Goal: Transaction & Acquisition: Obtain resource

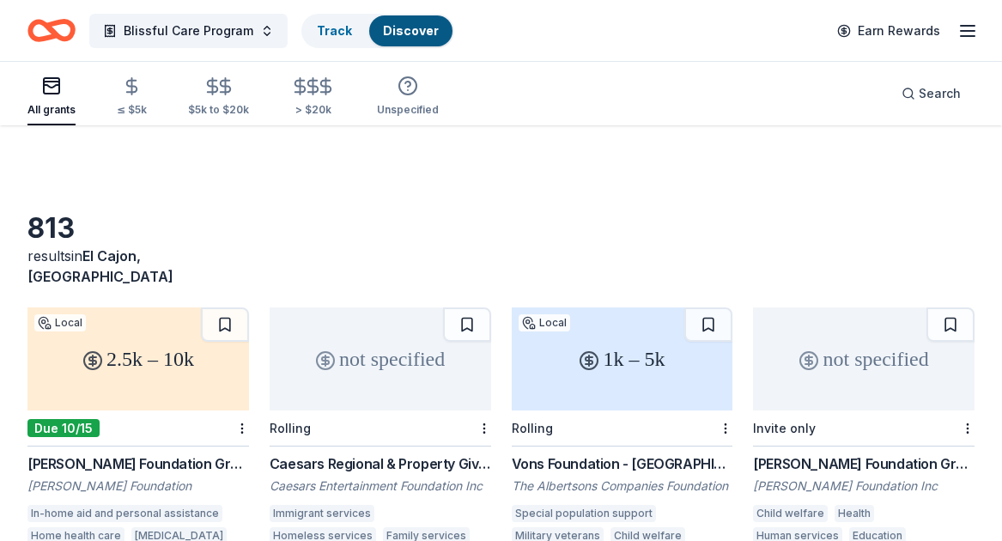
scroll to position [1116, 0]
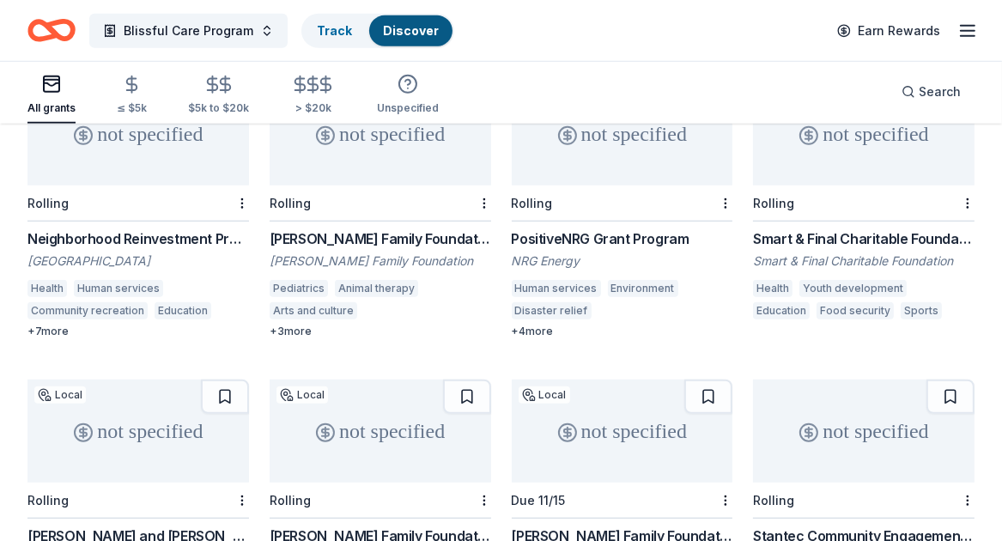
click at [149, 228] on div "Neighborhood Reinvestment Program" at bounding box center [137, 238] width 221 height 21
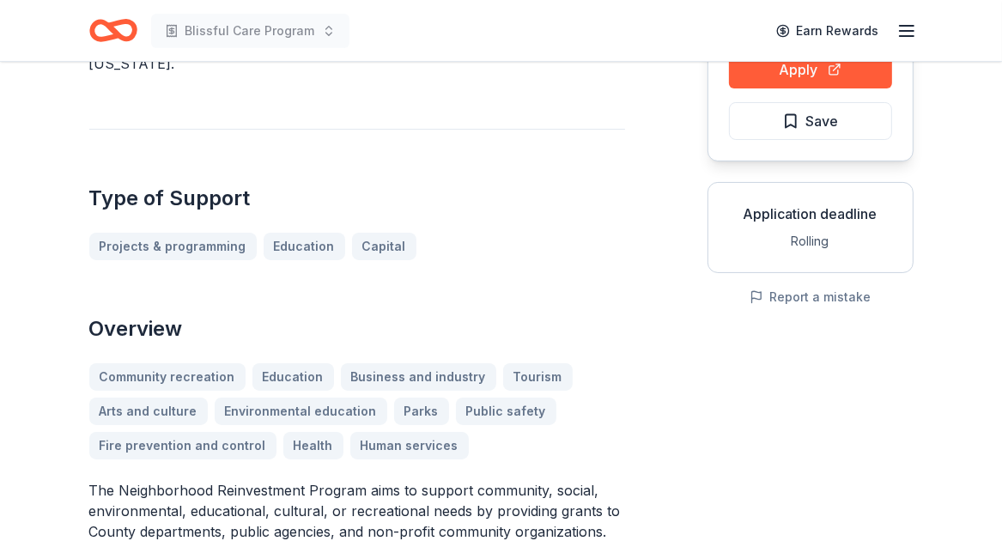
scroll to position [345, 0]
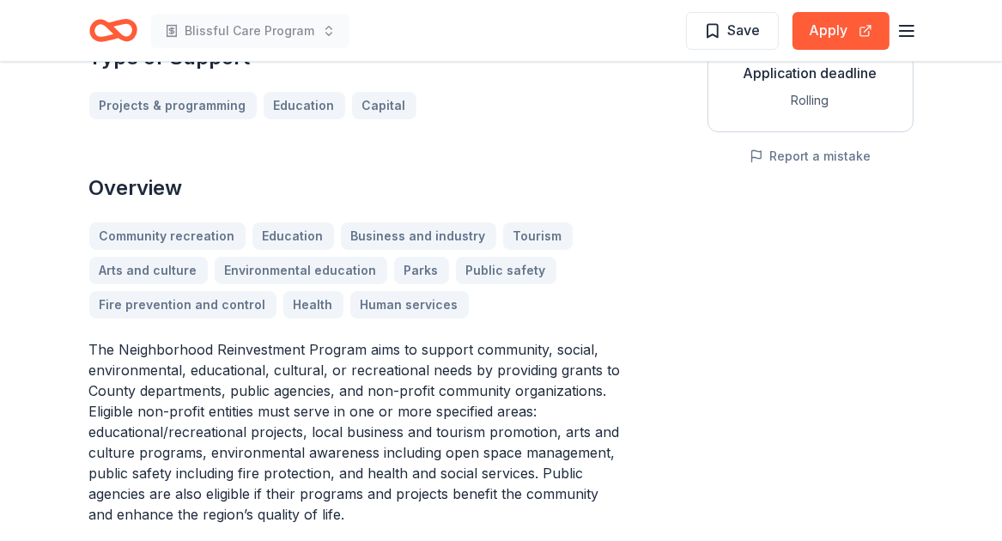
drag, startPoint x: 88, startPoint y: 345, endPoint x: 232, endPoint y: 373, distance: 146.0
click at [232, 373] on p "The Neighborhood Reinvestment Program aims to support community, social, enviro…" at bounding box center [357, 431] width 536 height 185
drag, startPoint x: 89, startPoint y: 342, endPoint x: 457, endPoint y: 362, distance: 368.0
click at [457, 362] on p "The Neighborhood Reinvestment Program aims to support community, social, enviro…" at bounding box center [357, 431] width 536 height 185
drag, startPoint x: 456, startPoint y: 367, endPoint x: 459, endPoint y: 378, distance: 10.9
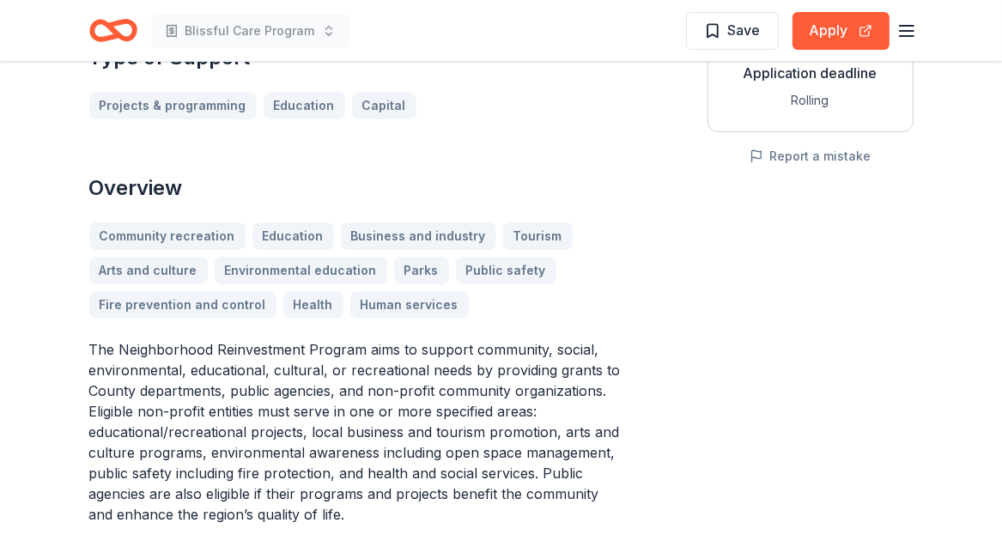
click at [459, 378] on p "The Neighborhood Reinvestment Program aims to support community, social, enviro…" at bounding box center [357, 431] width 536 height 185
click at [460, 379] on p "The Neighborhood Reinvestment Program aims to support community, social, enviro…" at bounding box center [357, 431] width 536 height 185
drag, startPoint x: 91, startPoint y: 345, endPoint x: 152, endPoint y: 354, distance: 61.6
click at [152, 354] on p "The Neighborhood Reinvestment Program aims to support community, social, enviro…" at bounding box center [357, 431] width 536 height 185
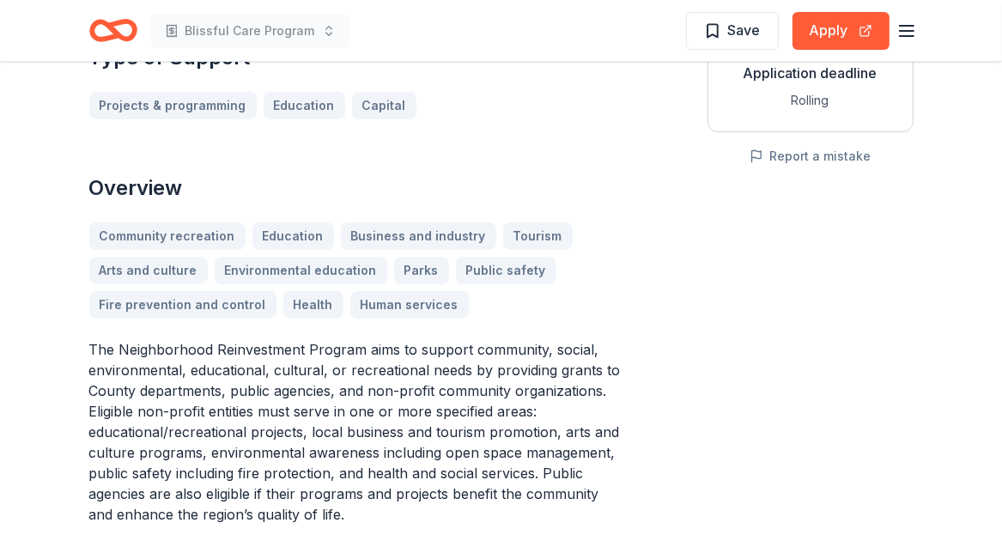
click at [145, 355] on p "The Neighborhood Reinvestment Program aims to support community, social, enviro…" at bounding box center [357, 431] width 536 height 185
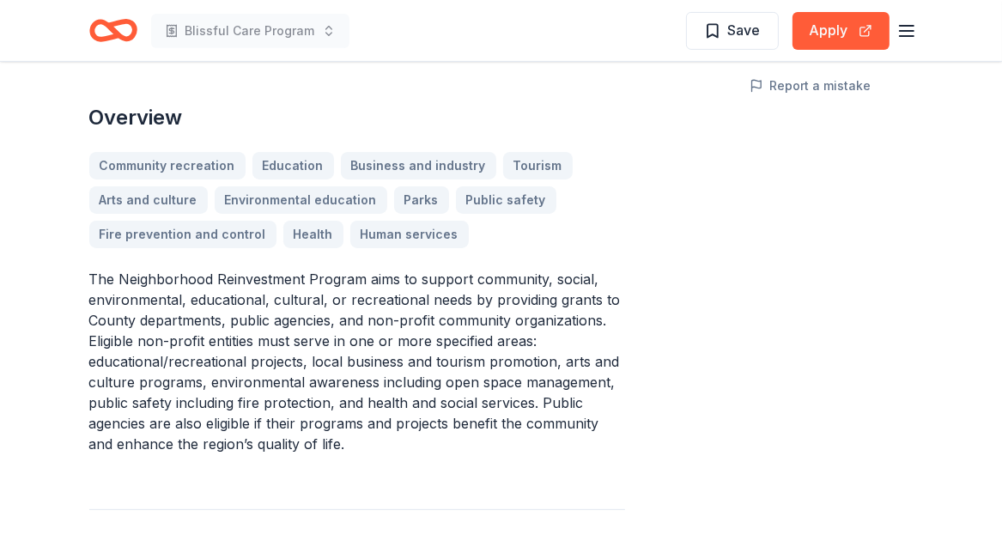
scroll to position [431, 0]
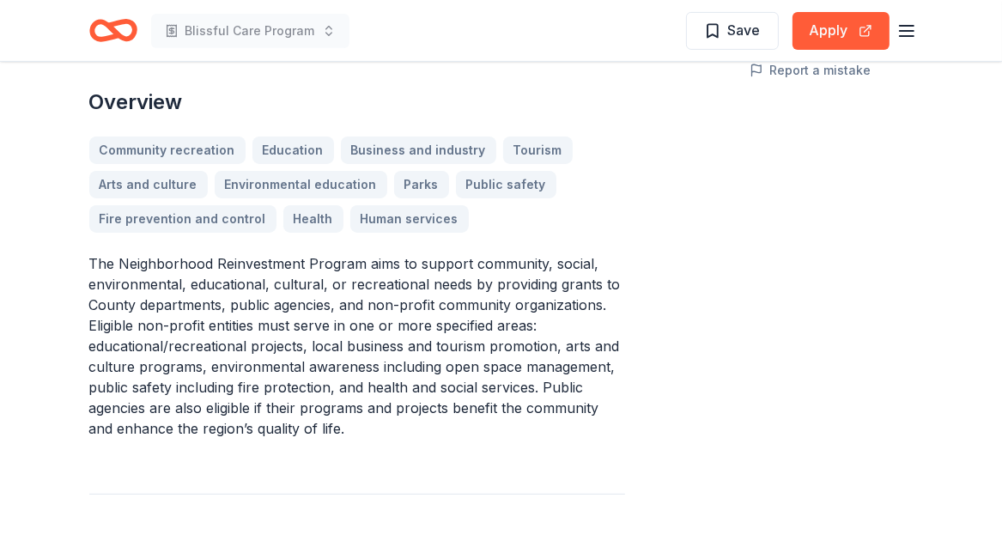
click at [97, 260] on p "The Neighborhood Reinvestment Program aims to support community, social, enviro…" at bounding box center [357, 345] width 536 height 185
click at [96, 263] on p "The Neighborhood Reinvestment Program aims to support community, social, enviro…" at bounding box center [357, 345] width 536 height 185
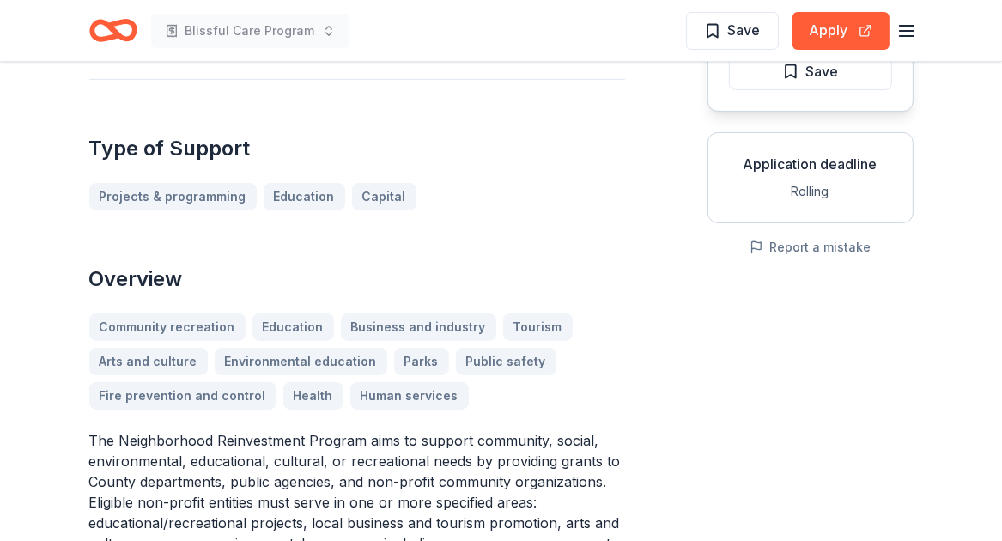
scroll to position [259, 0]
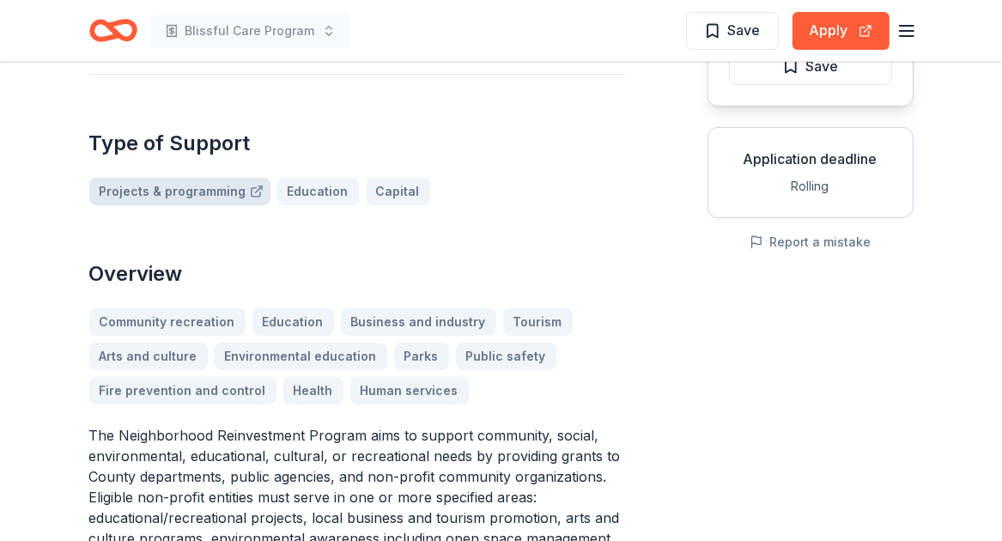
click at [179, 190] on link "Projects & programming" at bounding box center [179, 191] width 181 height 27
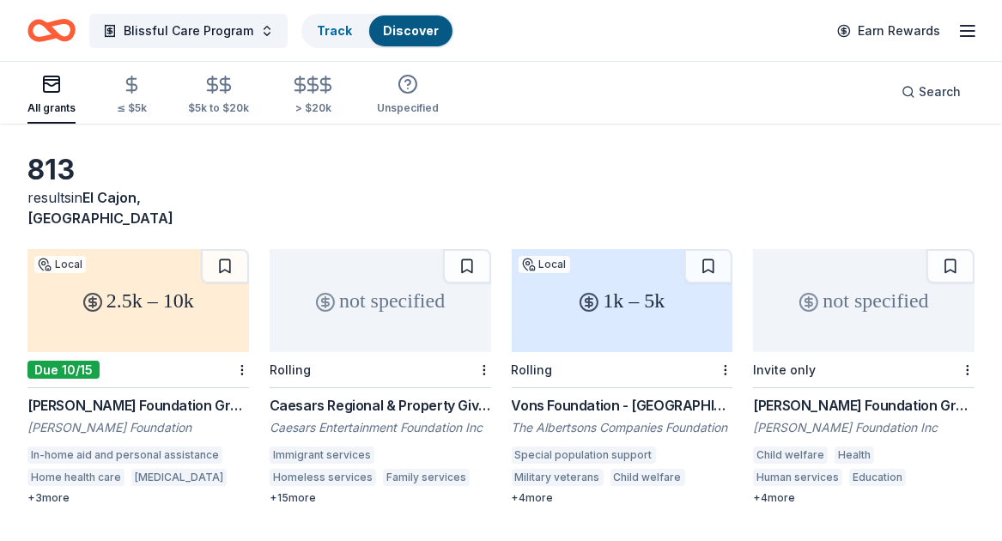
scroll to position [86, 0]
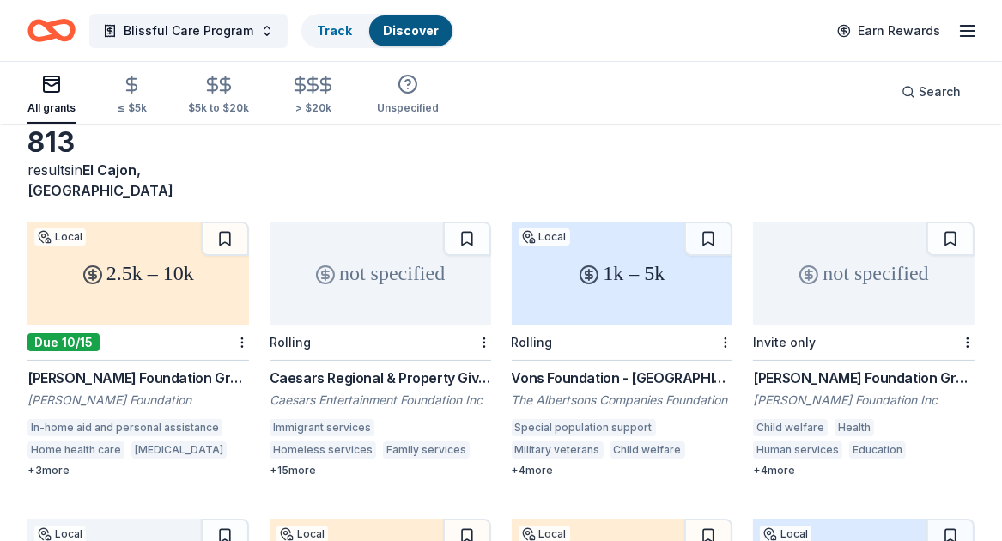
click at [84, 367] on div "[PERSON_NAME] Foundation Grant" at bounding box center [137, 377] width 221 height 21
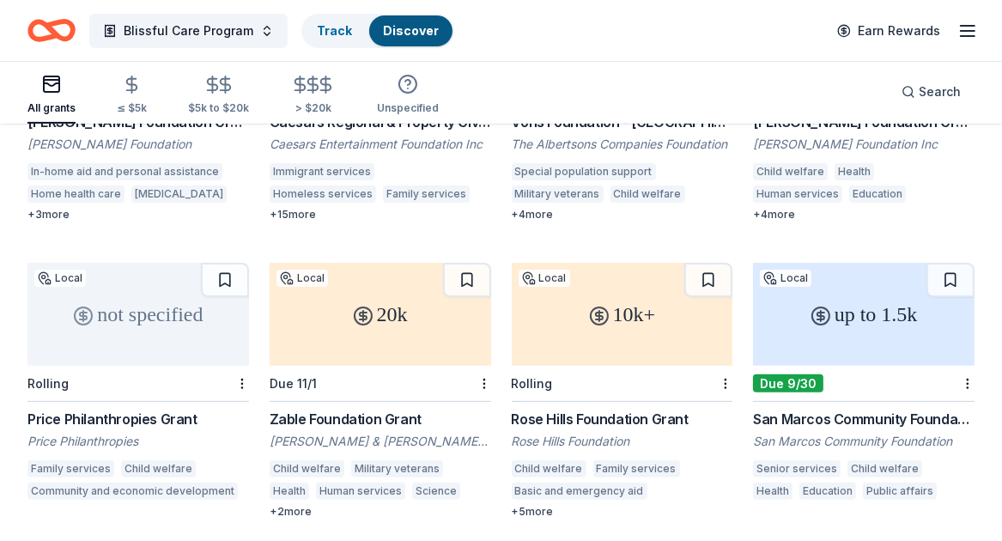
scroll to position [343, 0]
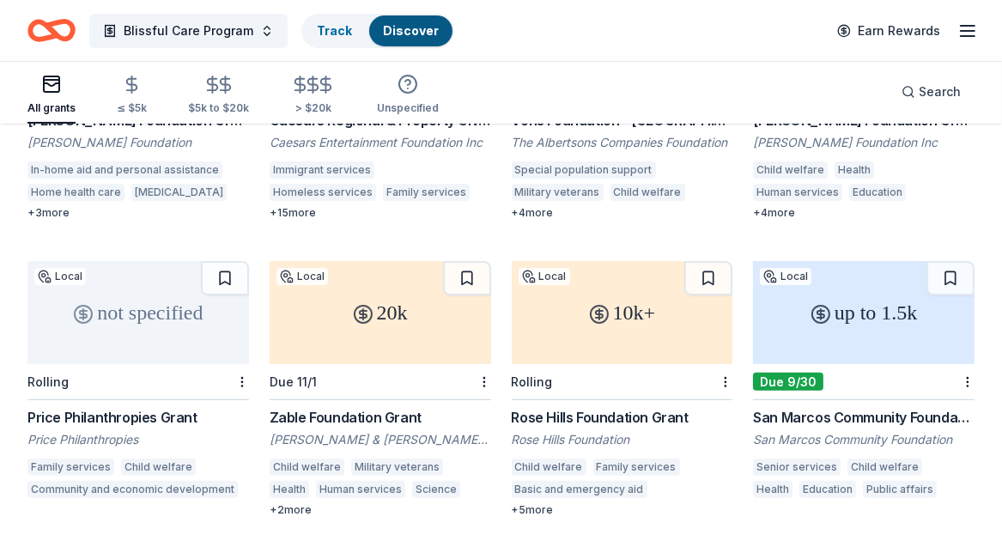
click at [351, 431] on div "[PERSON_NAME] & [PERSON_NAME] Foundation" at bounding box center [380, 439] width 221 height 17
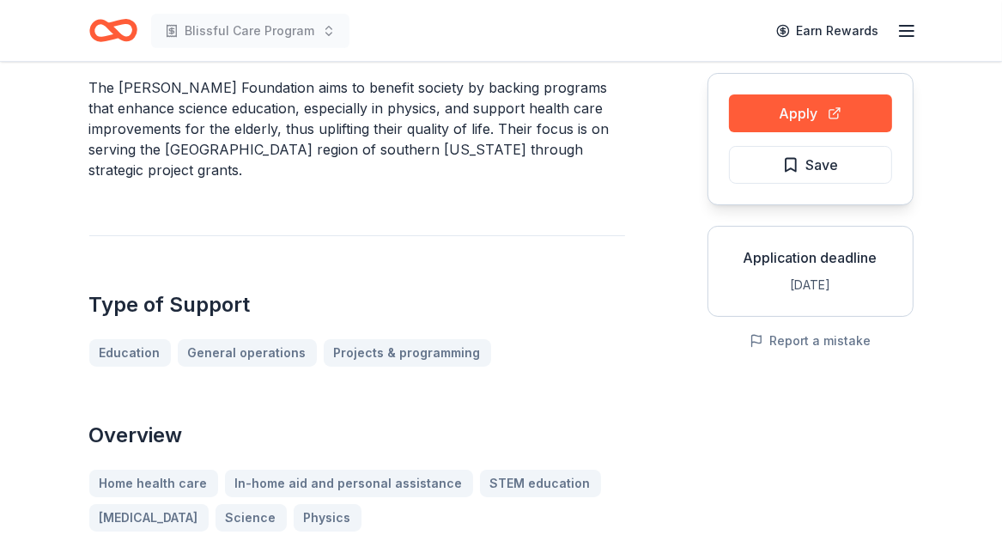
scroll to position [258, 0]
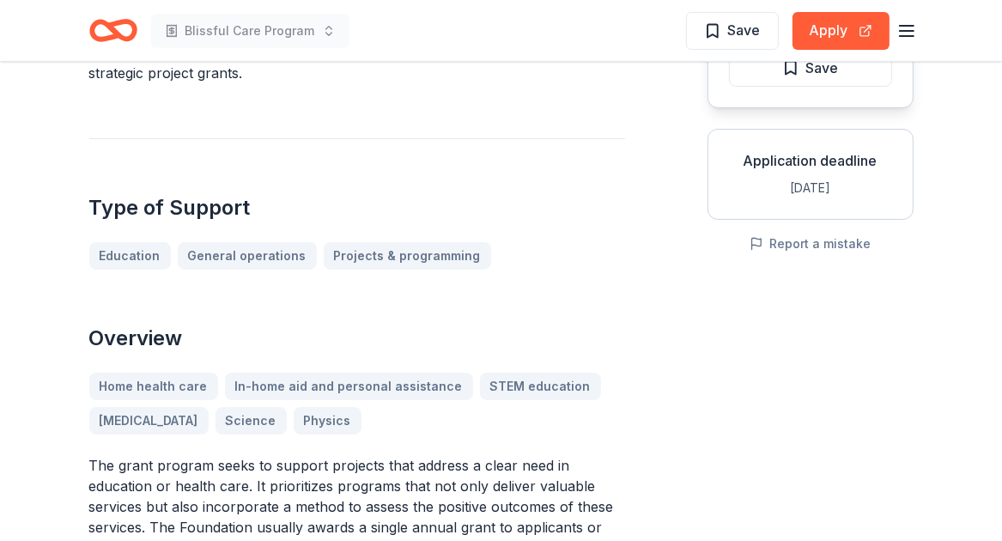
drag, startPoint x: 157, startPoint y: 475, endPoint x: 249, endPoint y: 470, distance: 92.0
click at [249, 470] on p "The grant program seeks to support projects that address a clear need in educat…" at bounding box center [357, 527] width 536 height 144
drag, startPoint x: 122, startPoint y: 467, endPoint x: 227, endPoint y: 470, distance: 105.6
click at [227, 470] on p "The grant program seeks to support projects that address a clear need in educat…" at bounding box center [357, 527] width 536 height 144
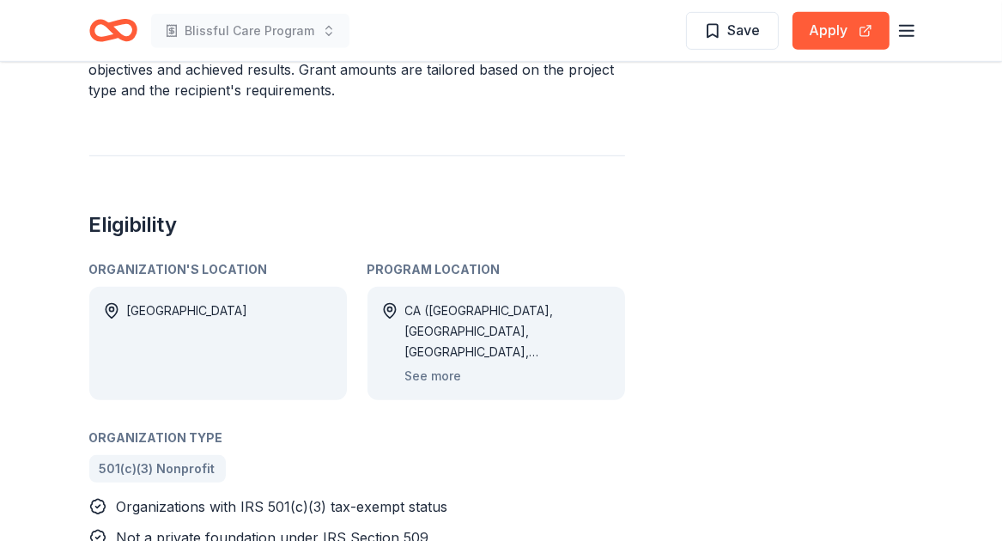
scroll to position [773, 0]
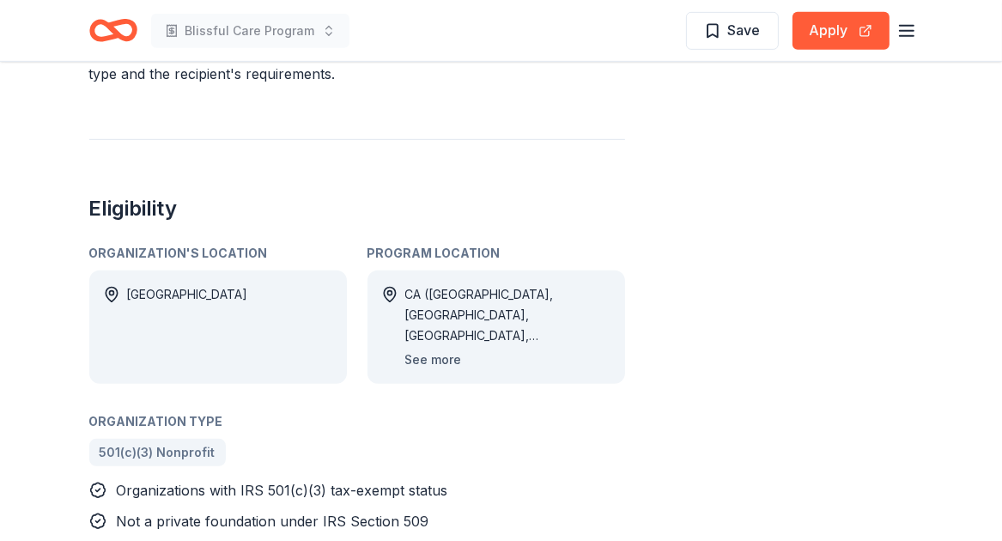
click at [428, 354] on button "See more" at bounding box center [433, 359] width 57 height 21
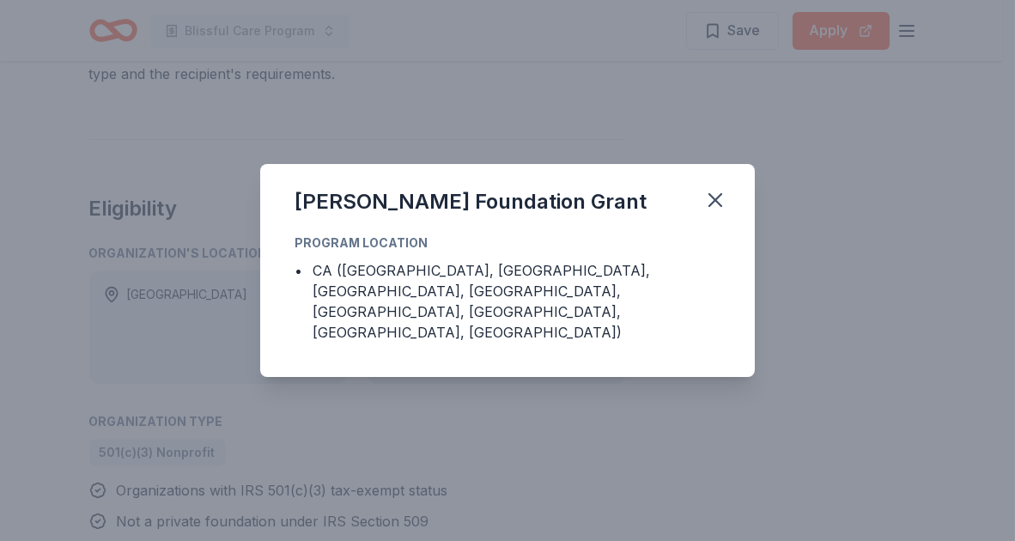
click at [443, 409] on div "Julius Sumner Miller Foundation Grant Program Location • CA (Imperial County, L…" at bounding box center [507, 270] width 1015 height 541
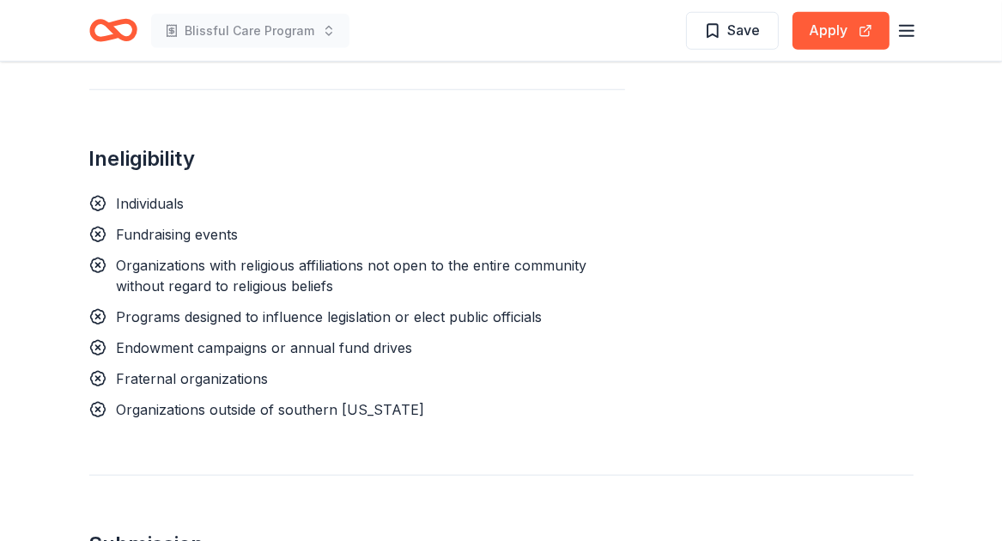
scroll to position [1288, 0]
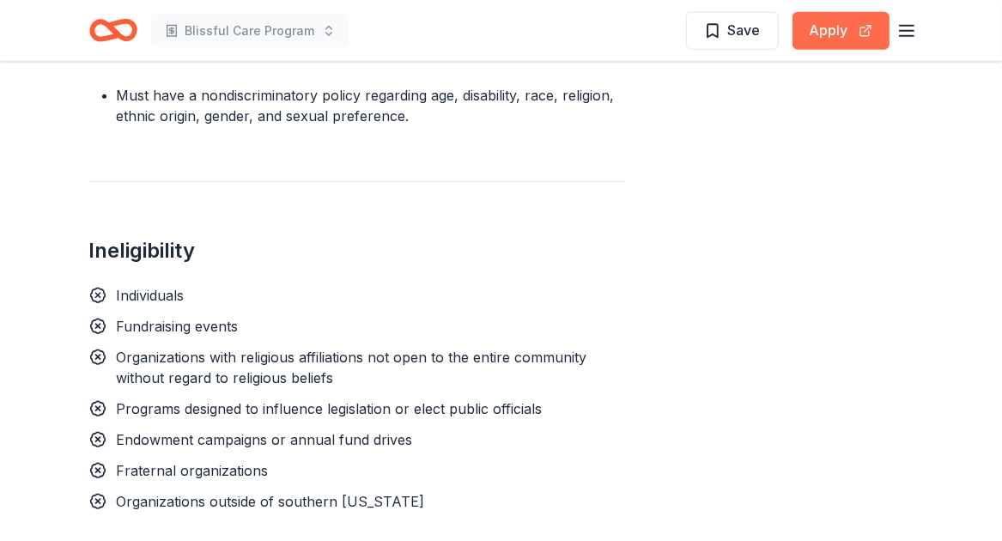
click at [829, 35] on button "Apply" at bounding box center [840, 31] width 97 height 38
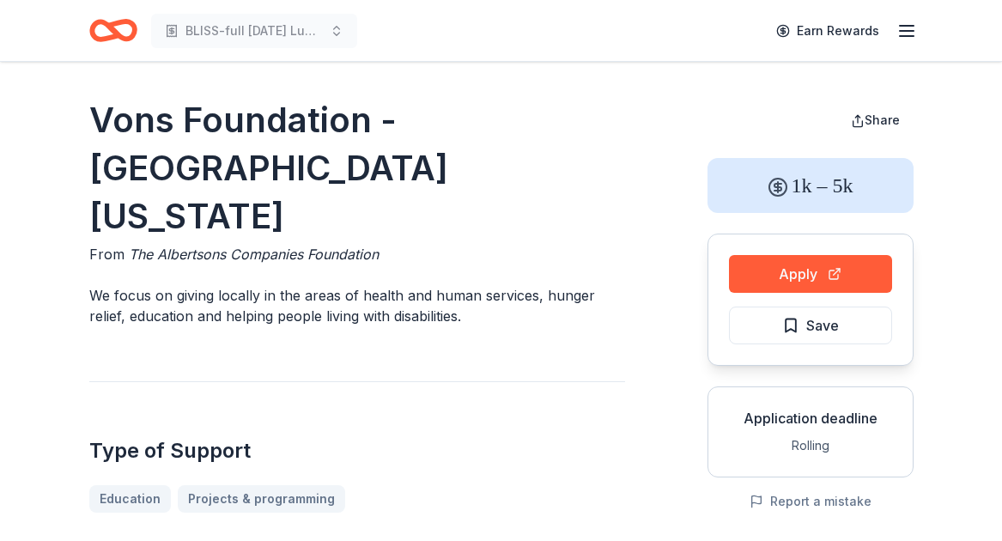
scroll to position [86, 0]
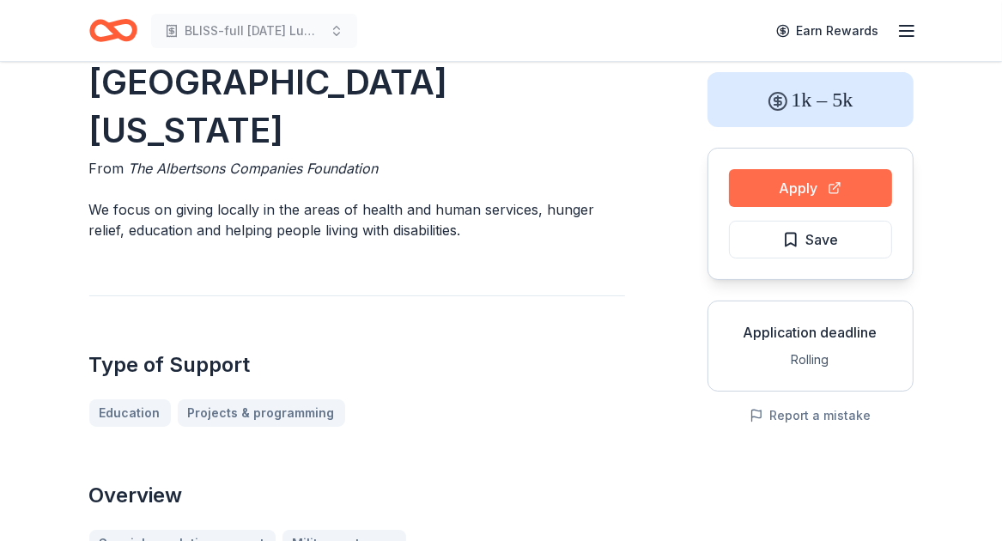
click at [788, 178] on button "Apply" at bounding box center [810, 188] width 163 height 38
click at [828, 179] on button "Apply" at bounding box center [810, 188] width 163 height 38
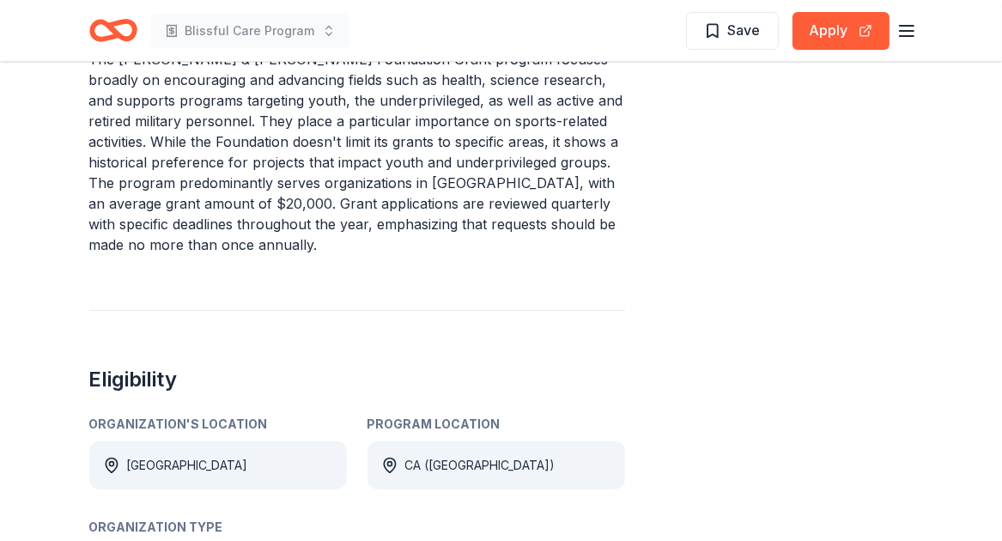
scroll to position [515, 0]
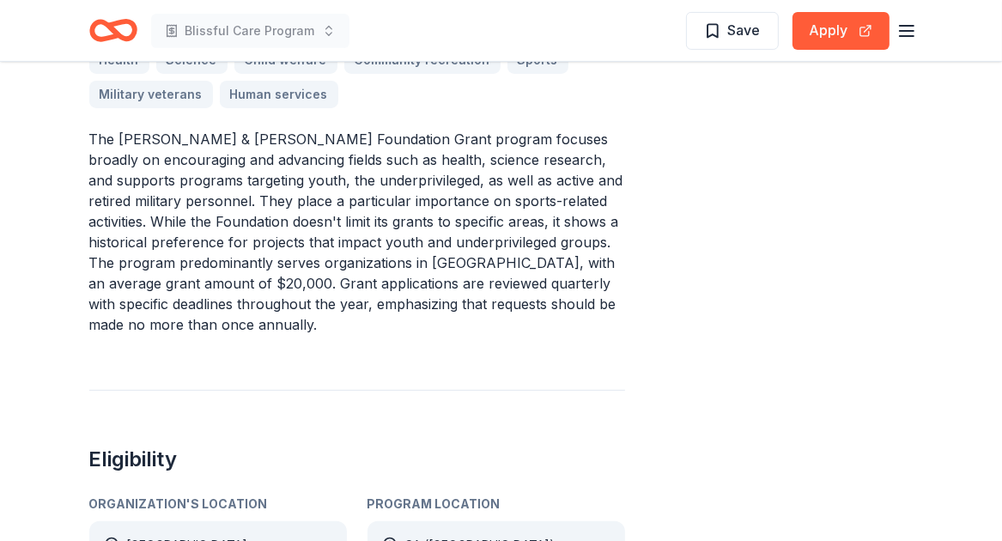
drag, startPoint x: 93, startPoint y: 138, endPoint x: 346, endPoint y: 201, distance: 260.9
click at [346, 201] on p "The [PERSON_NAME] & [PERSON_NAME] Foundation Grant program focuses broadly on e…" at bounding box center [357, 232] width 536 height 206
click at [324, 186] on p "The [PERSON_NAME] & [PERSON_NAME] Foundation Grant program focuses broadly on e…" at bounding box center [357, 232] width 536 height 206
click at [324, 185] on p "The Walter J. & Betty C. Zable Foundation Grant program focuses broadly on enco…" at bounding box center [357, 232] width 536 height 206
